Goal: Task Accomplishment & Management: Use online tool/utility

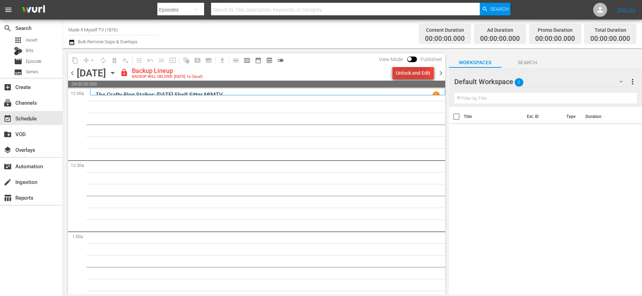
click at [401, 71] on div "Unlock and Edit" at bounding box center [413, 73] width 34 height 13
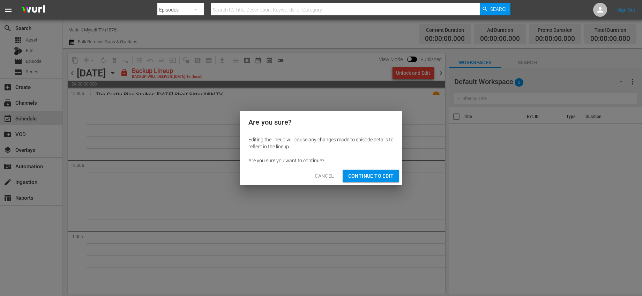
click at [361, 174] on span "Continue to Edit" at bounding box center [370, 176] width 45 height 9
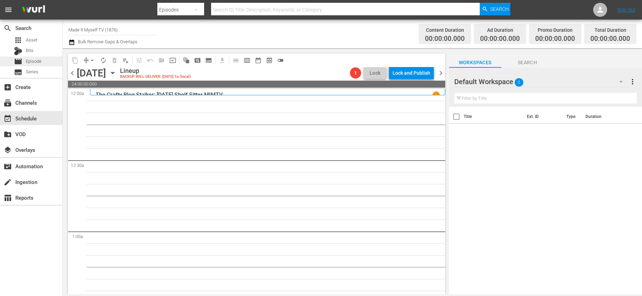
click at [38, 65] on span "Episode" at bounding box center [34, 61] width 16 height 7
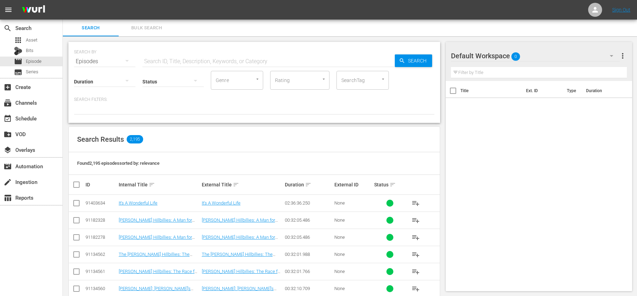
click at [189, 53] on div "SEARCH BY Search By Episodes Search ID, Title, Description, Keywords, or Catego…" at bounding box center [254, 57] width 360 height 25
click at [192, 59] on input "text" at bounding box center [268, 61] width 252 height 17
type input "its sew easy"
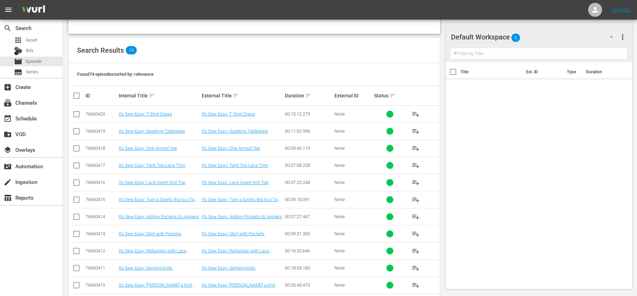
scroll to position [79, 0]
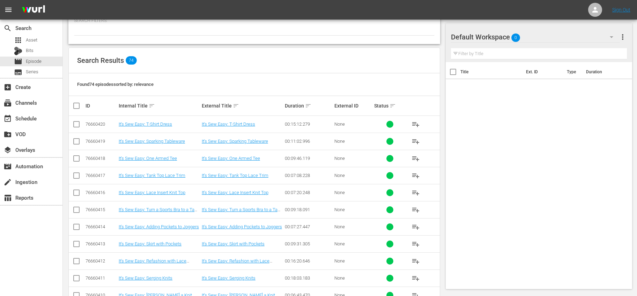
click at [415, 123] on span "playlist_add" at bounding box center [415, 124] width 8 height 8
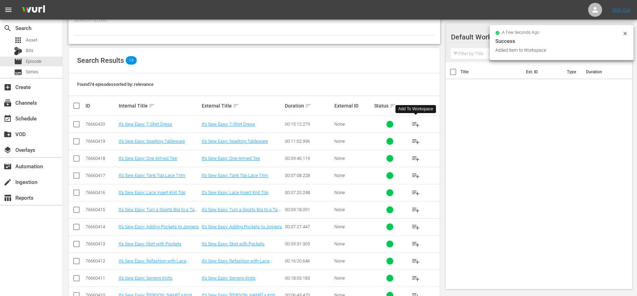
click at [415, 140] on span "playlist_add" at bounding box center [415, 141] width 8 height 8
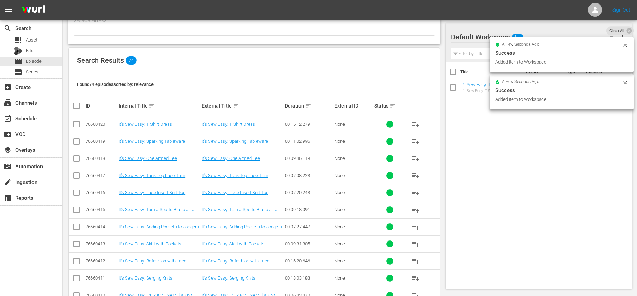
click at [415, 162] on span "playlist_add" at bounding box center [415, 158] width 8 height 8
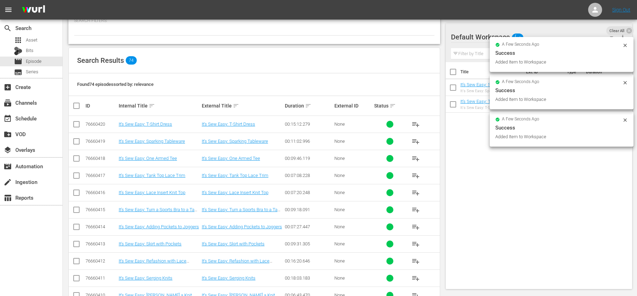
click at [415, 175] on span "playlist_add" at bounding box center [415, 175] width 8 height 8
click at [414, 194] on span "playlist_add" at bounding box center [415, 192] width 8 height 8
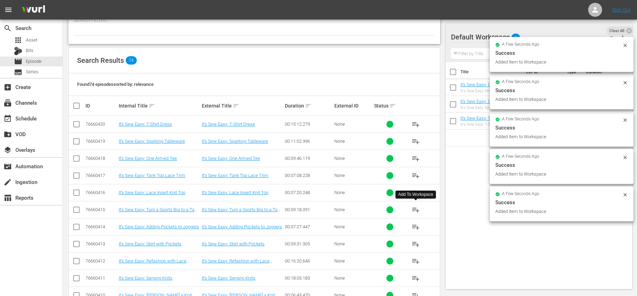
click at [415, 210] on span "playlist_add" at bounding box center [415, 210] width 8 height 8
click at [417, 227] on span "playlist_add" at bounding box center [415, 227] width 8 height 8
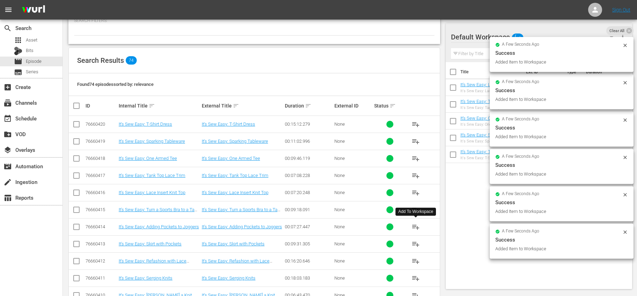
drag, startPoint x: 413, startPoint y: 244, endPoint x: 415, endPoint y: 248, distance: 4.1
click at [413, 245] on span "playlist_add" at bounding box center [415, 244] width 8 height 8
drag, startPoint x: 418, startPoint y: 262, endPoint x: 416, endPoint y: 272, distance: 10.4
click at [418, 262] on span "playlist_add" at bounding box center [415, 261] width 8 height 8
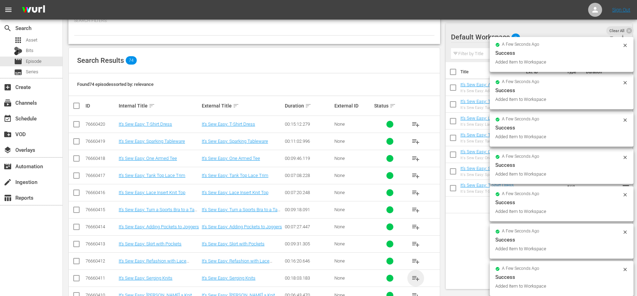
click at [416, 276] on span "playlist_add" at bounding box center [415, 278] width 8 height 8
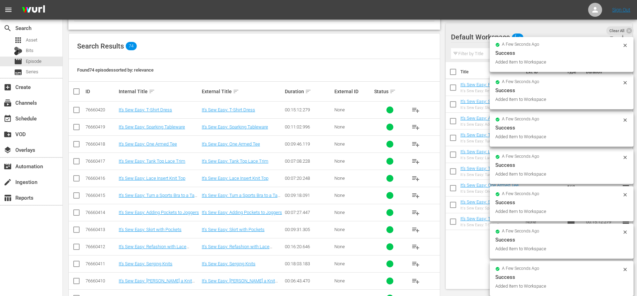
scroll to position [102, 0]
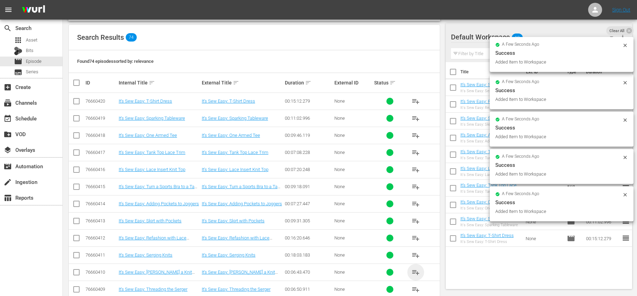
click at [415, 270] on span "playlist_add" at bounding box center [415, 272] width 8 height 8
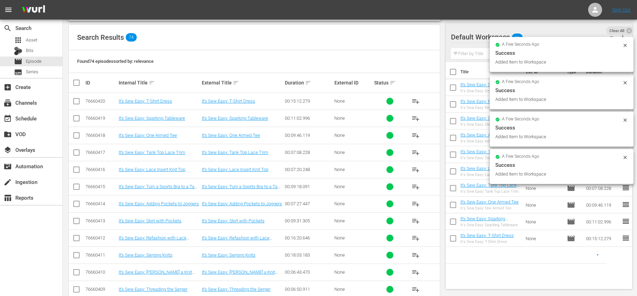
click at [454, 73] on input "checkbox" at bounding box center [453, 73] width 15 height 15
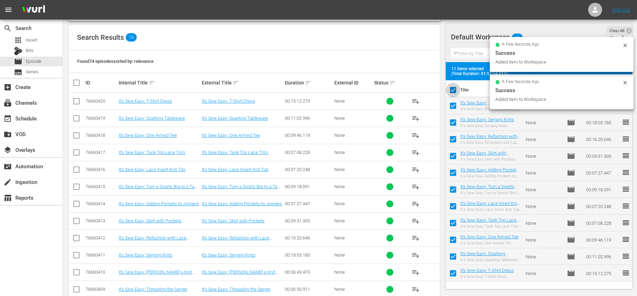
click at [455, 87] on input "checkbox" at bounding box center [453, 91] width 15 height 15
checkbox input "false"
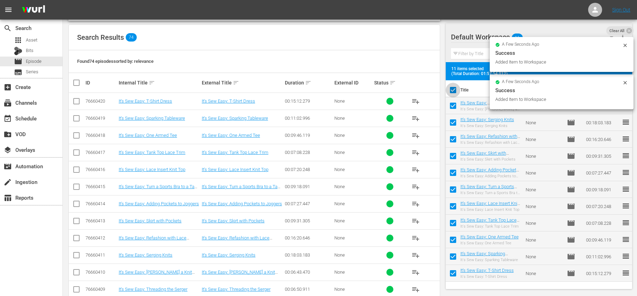
checkbox input "false"
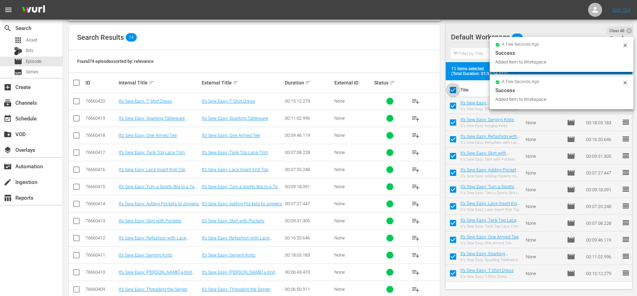
checkbox input "false"
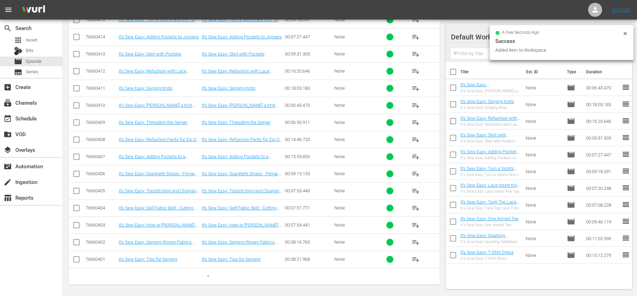
scroll to position [270, 0]
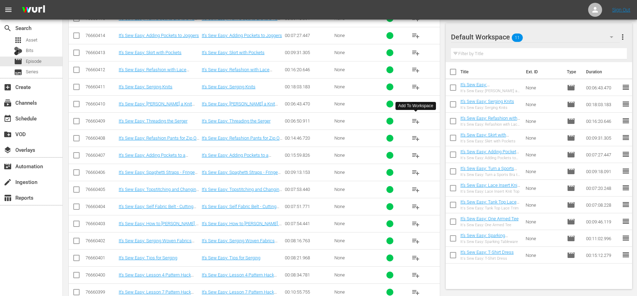
click at [415, 123] on span "playlist_add" at bounding box center [415, 121] width 8 height 8
click at [416, 139] on span "playlist_add" at bounding box center [415, 138] width 8 height 8
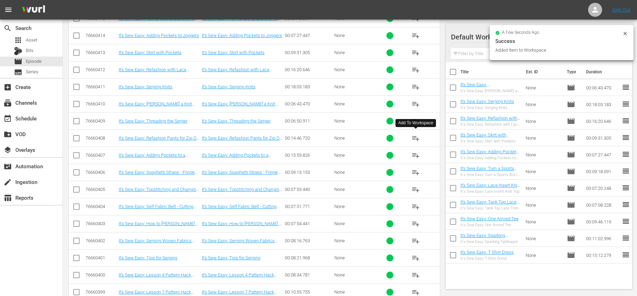
click at [413, 153] on span "playlist_add" at bounding box center [415, 155] width 8 height 8
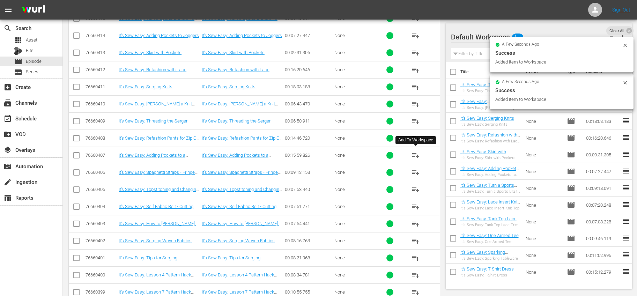
click at [416, 169] on span "playlist_add" at bounding box center [415, 172] width 8 height 8
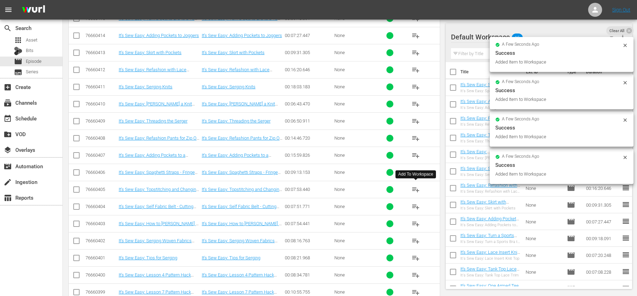
click at [418, 189] on span "playlist_add" at bounding box center [415, 189] width 8 height 8
click at [456, 72] on input "checkbox" at bounding box center [453, 73] width 15 height 15
checkbox input "true"
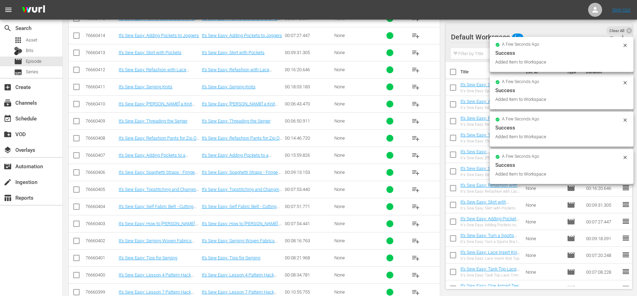
checkbox input "true"
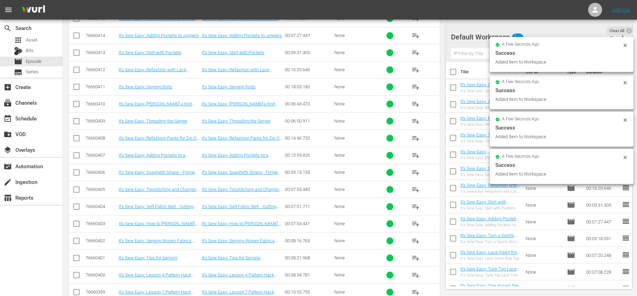
checkbox input "true"
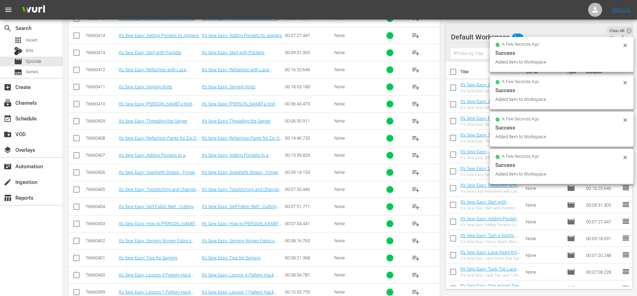
checkbox input "true"
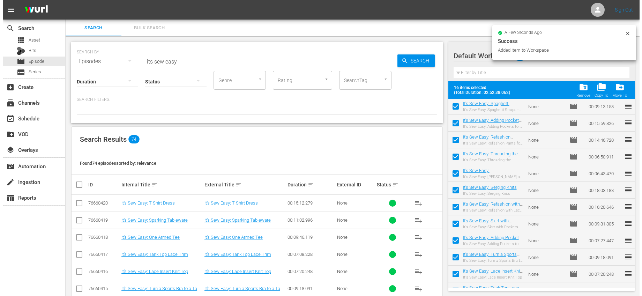
scroll to position [0, 0]
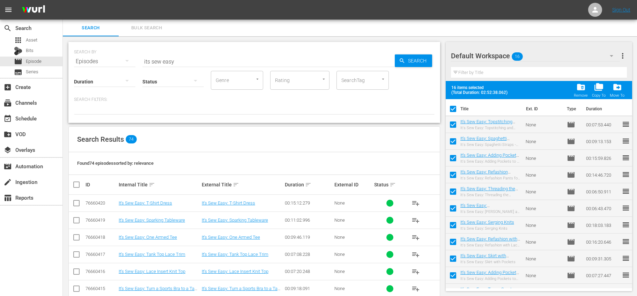
click at [455, 107] on input "checkbox" at bounding box center [453, 110] width 15 height 15
checkbox input "false"
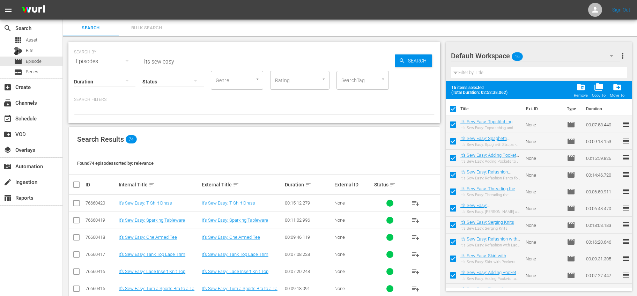
checkbox input "false"
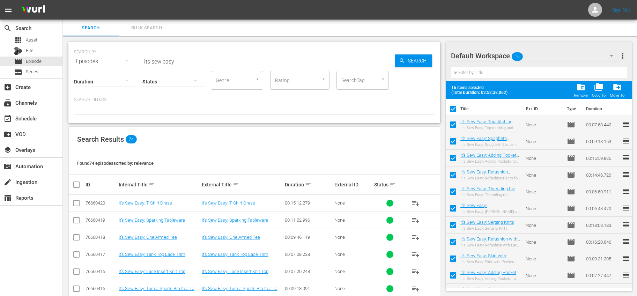
checkbox input "false"
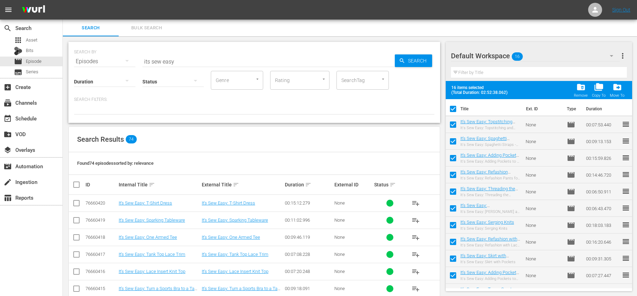
checkbox input "false"
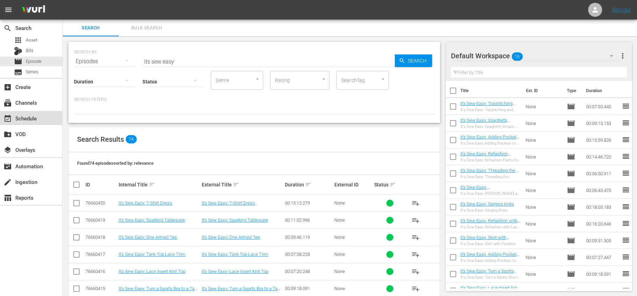
click at [36, 123] on div "event_available Schedule" at bounding box center [31, 118] width 62 height 14
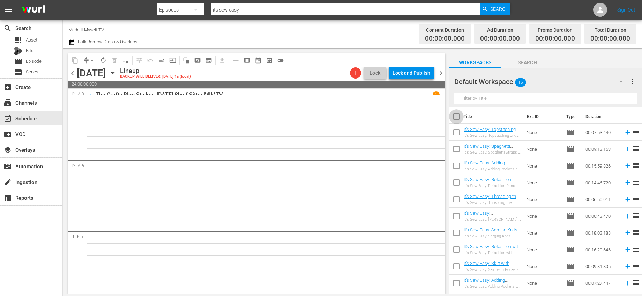
click at [455, 116] on input "checkbox" at bounding box center [456, 118] width 15 height 15
checkbox input "true"
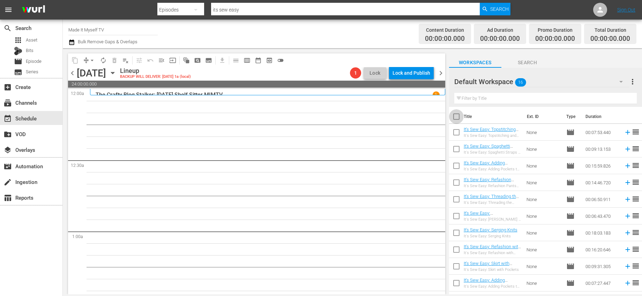
checkbox input "true"
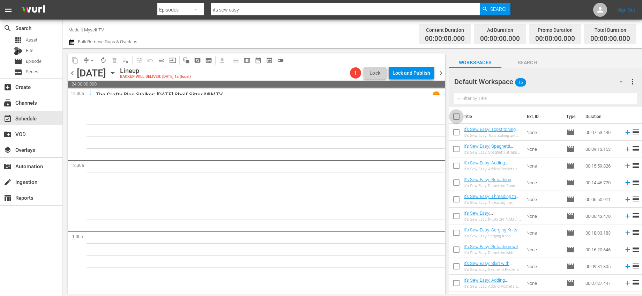
checkbox input "true"
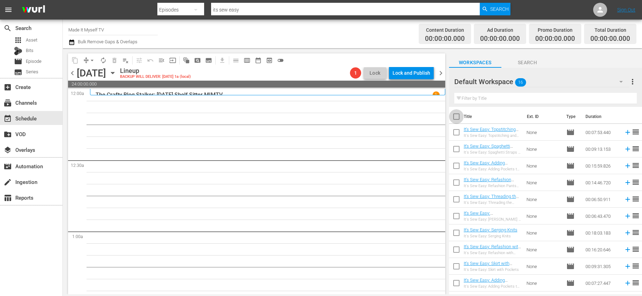
checkbox input "true"
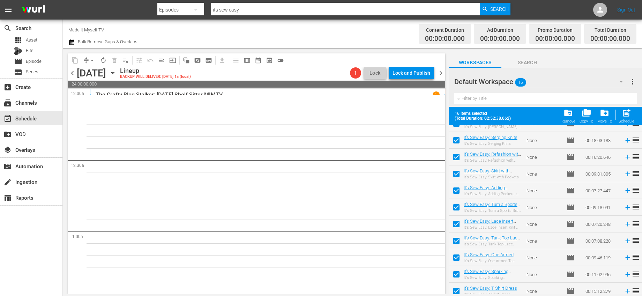
scroll to position [115, 0]
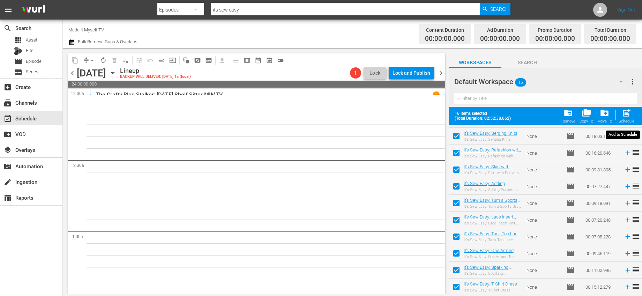
click at [624, 113] on span "post_add" at bounding box center [626, 112] width 9 height 9
checkbox input "false"
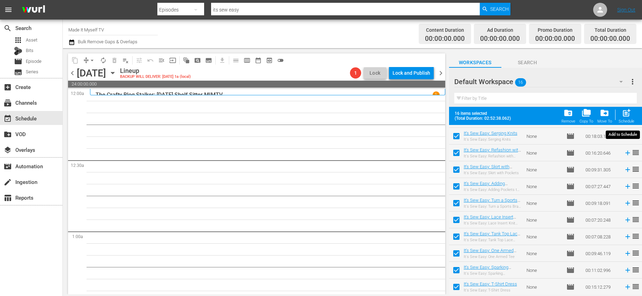
checkbox input "false"
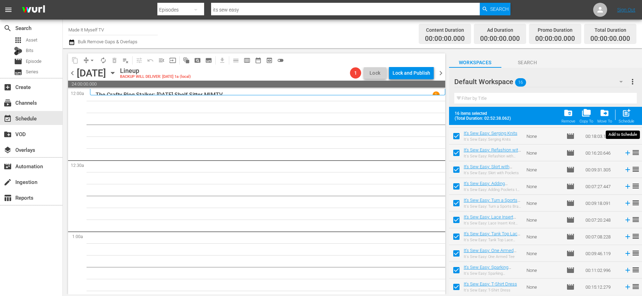
checkbox input "false"
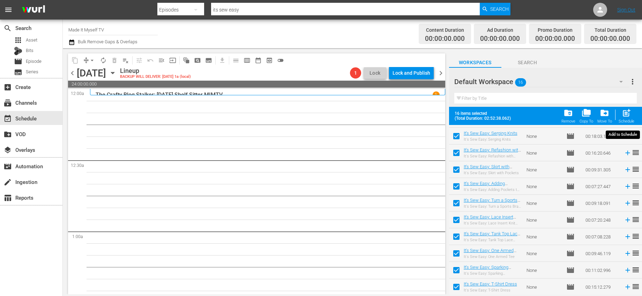
checkbox input "false"
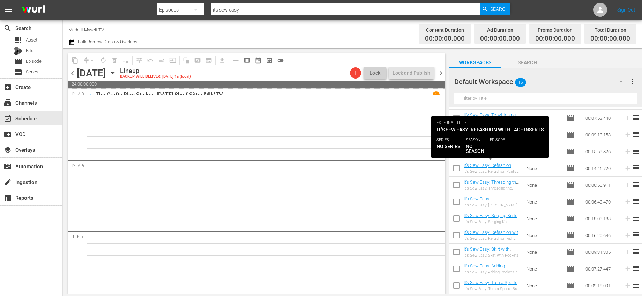
scroll to position [0, 0]
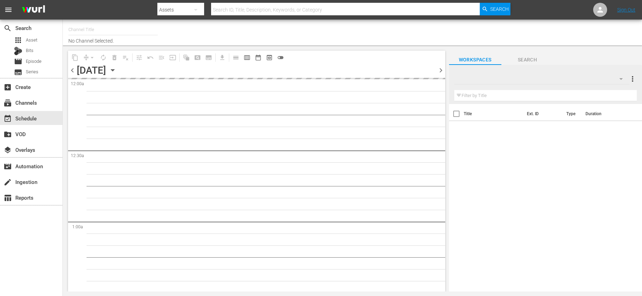
type input "Made It Myself TV (1876)"
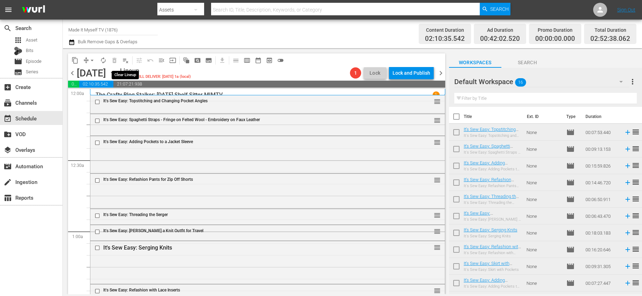
click at [124, 58] on span "playlist_remove_outlined" at bounding box center [125, 60] width 7 height 7
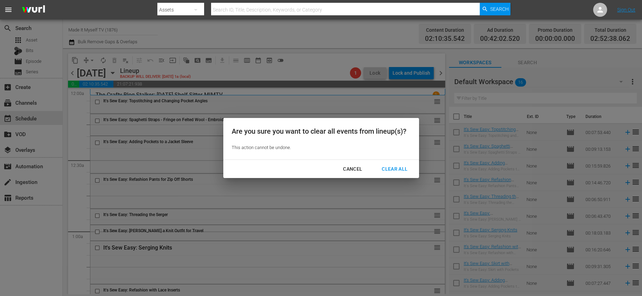
click at [401, 167] on div "Clear All" at bounding box center [394, 169] width 37 height 9
